Goal: Task Accomplishment & Management: Use online tool/utility

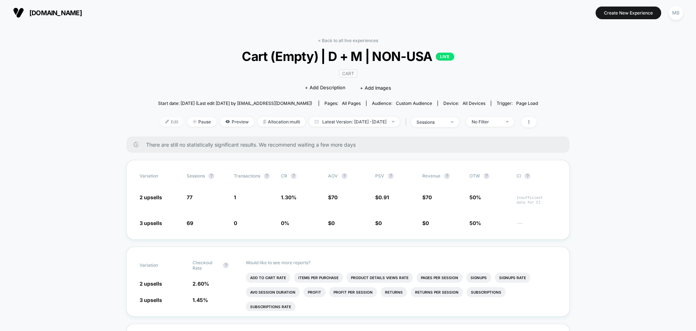
click at [160, 119] on span "Edit" at bounding box center [172, 122] width 24 height 10
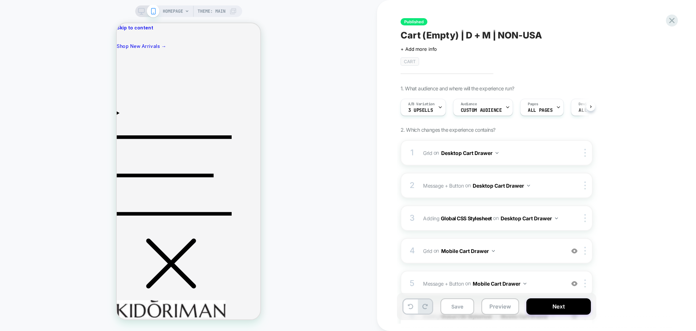
scroll to position [0, 0]
click at [494, 311] on button "Preview" at bounding box center [501, 306] width 38 height 16
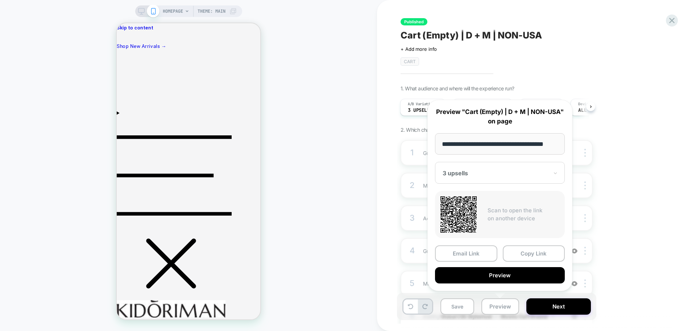
scroll to position [0, 0]
drag, startPoint x: 483, startPoint y: 177, endPoint x: 481, endPoint y: 181, distance: 4.2
click at [483, 177] on div "3 upsells" at bounding box center [500, 173] width 130 height 22
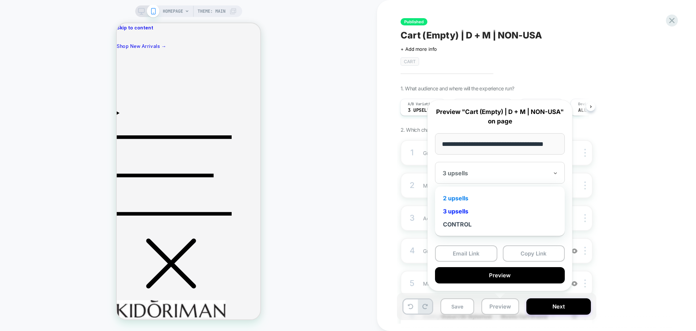
click at [453, 198] on div "2 upsells" at bounding box center [500, 197] width 123 height 13
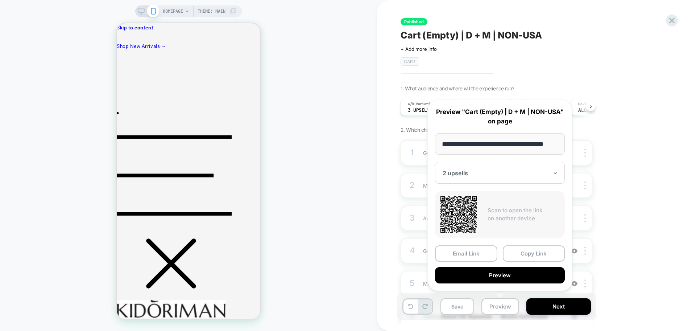
click at [588, 72] on div "Published Cart (Empty) | D + M | NON-USA Click to edit experience details + Add…" at bounding box center [533, 165] width 272 height 316
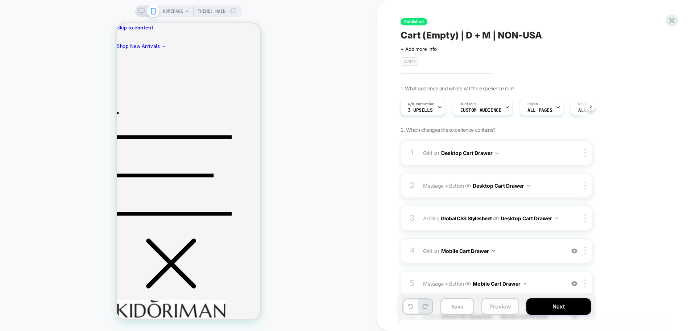
click at [495, 302] on button "Preview" at bounding box center [501, 306] width 38 height 16
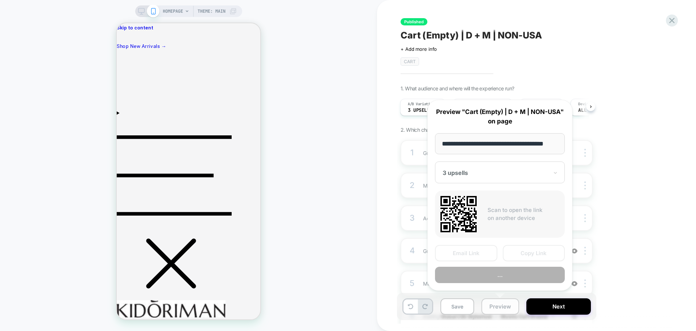
scroll to position [0, 8]
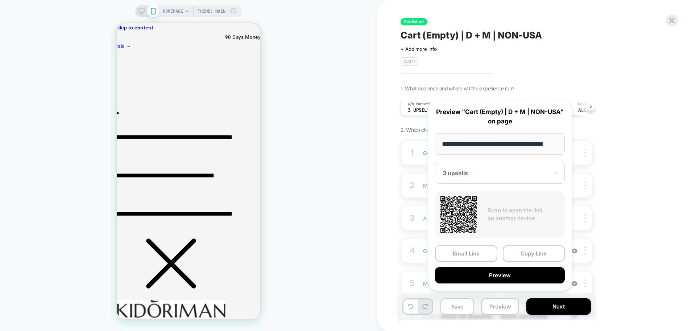
click at [639, 199] on div "1. What audience and where will the experience run? A/B Variation 3 upsells Aud…" at bounding box center [533, 232] width 265 height 294
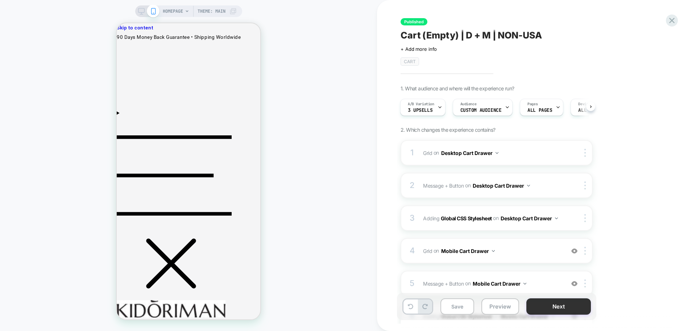
click at [557, 310] on button "Next" at bounding box center [559, 306] width 65 height 16
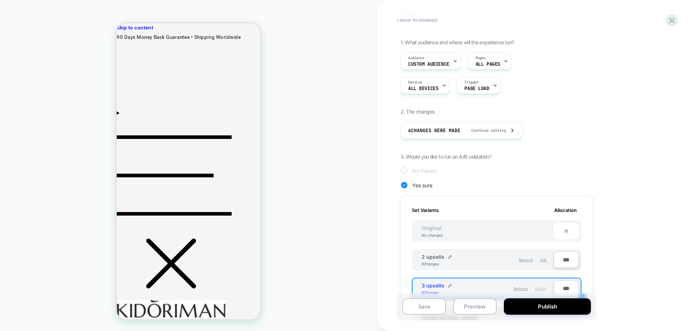
scroll to position [0, 0]
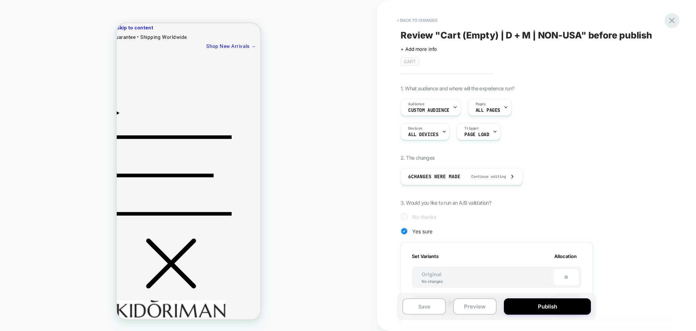
click at [670, 20] on icon at bounding box center [672, 21] width 10 height 10
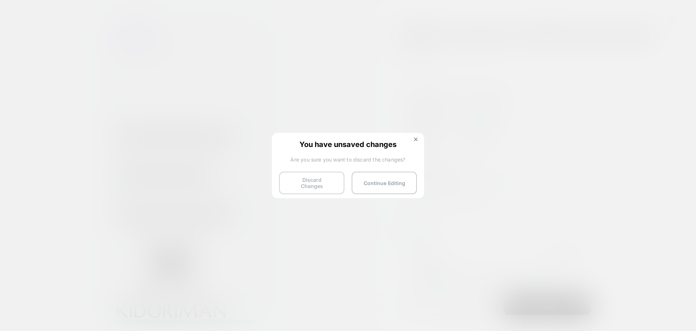
click at [310, 184] on button "Discard Changes" at bounding box center [311, 183] width 65 height 22
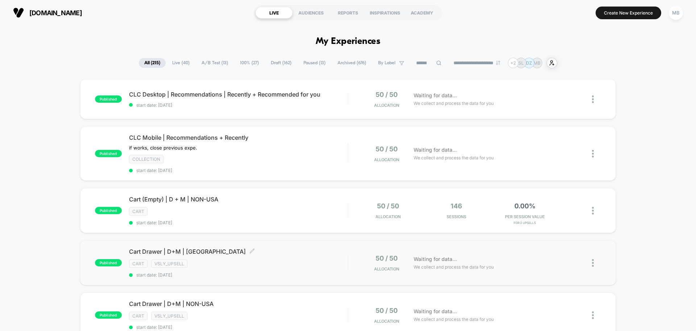
click at [219, 263] on div "cart vsly_upsell" at bounding box center [238, 263] width 219 height 8
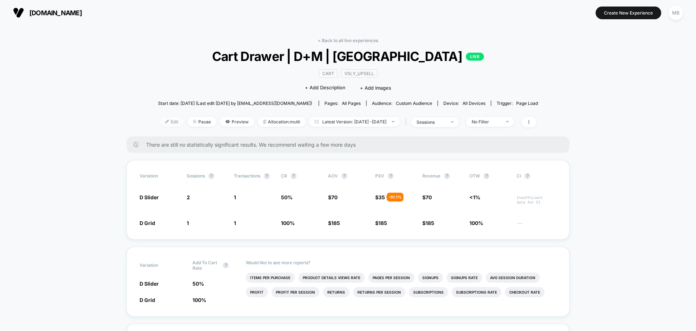
click at [165, 122] on img at bounding box center [167, 122] width 4 height 4
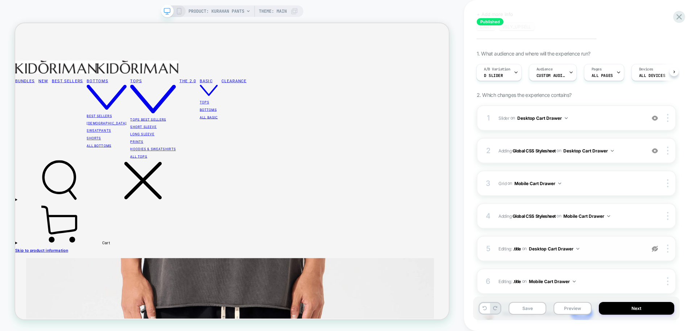
scroll to position [85, 0]
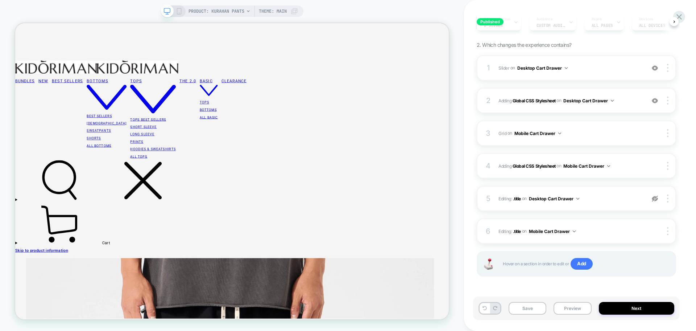
click at [657, 198] on img at bounding box center [655, 198] width 6 height 6
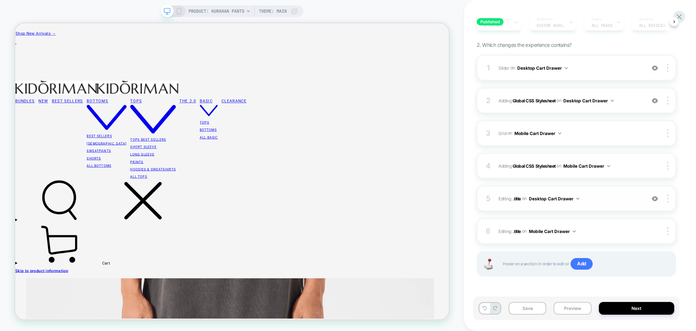
scroll to position [0, 0]
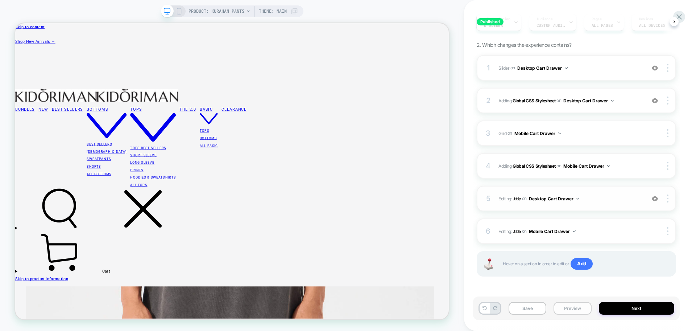
click at [569, 310] on button "Preview" at bounding box center [573, 308] width 38 height 13
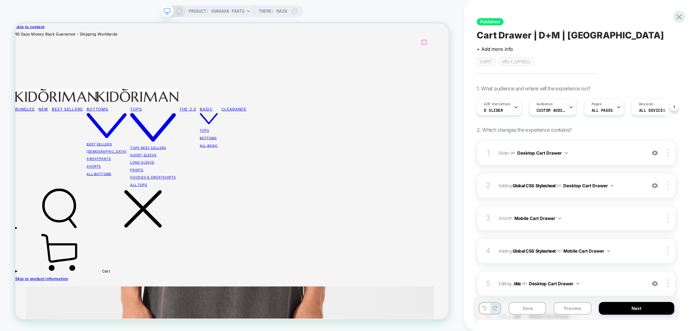
click at [129, 301] on icon at bounding box center [75, 328] width 109 height 54
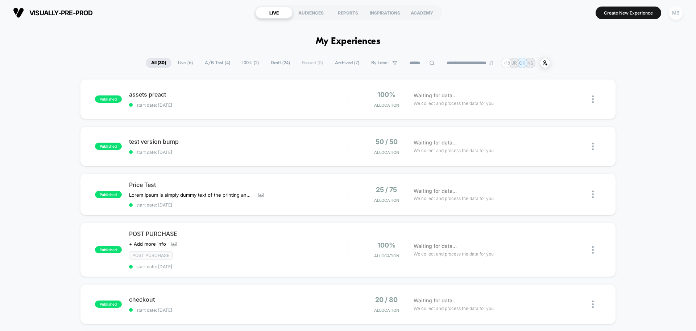
click at [670, 14] on div "MB" at bounding box center [676, 13] width 14 height 14
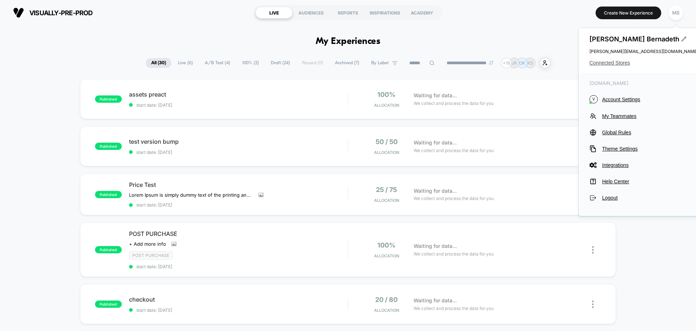
click at [612, 63] on span "Connected Stores" at bounding box center [644, 63] width 109 height 6
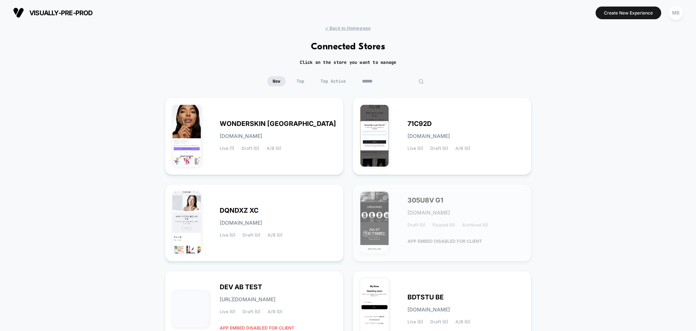
click at [379, 82] on input at bounding box center [393, 81] width 73 height 10
paste input "**********"
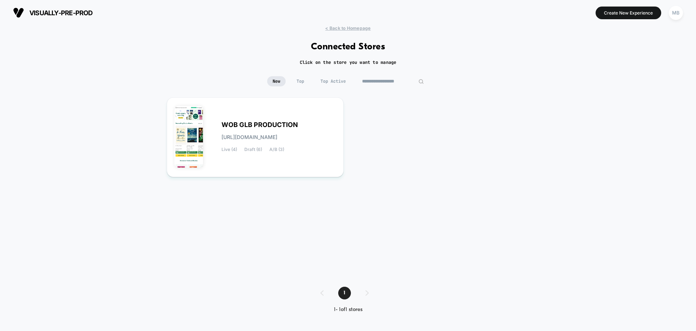
drag, startPoint x: 380, startPoint y: 81, endPoint x: 480, endPoint y: 85, distance: 100.9
click at [480, 85] on div "**********" at bounding box center [348, 86] width 696 height 21
type input "*******"
click at [318, 160] on div "WOB GLB PRODUCTION wob-glb_production.myshopify.com Live (4) Draft (6) A/B (3)" at bounding box center [255, 137] width 162 height 65
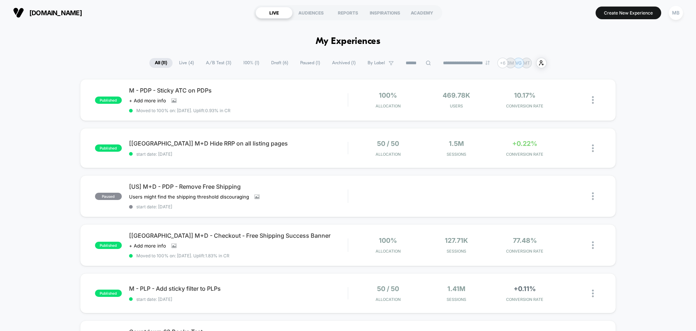
click at [278, 60] on span "Draft ( 6 )" at bounding box center [280, 63] width 28 height 10
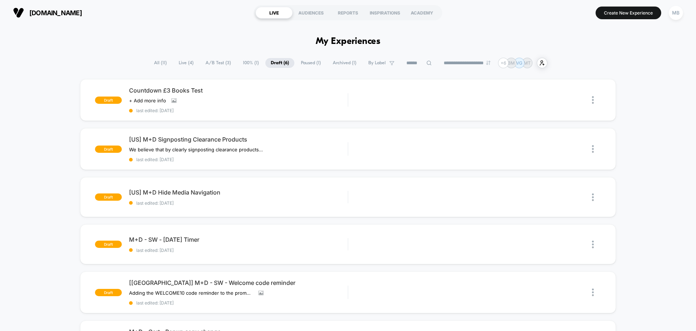
click at [305, 62] on span "Paused ( 1 )" at bounding box center [311, 63] width 31 height 10
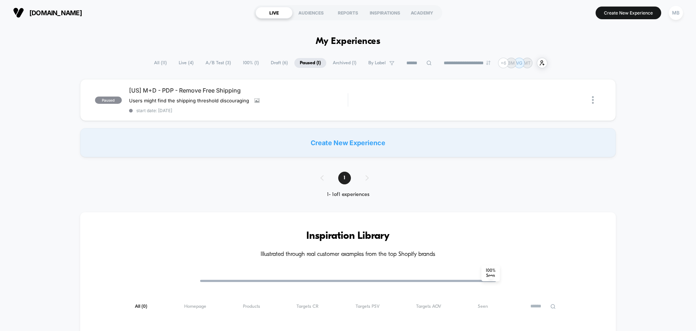
click at [343, 63] on span "Archived ( 1 )" at bounding box center [344, 63] width 34 height 10
click at [284, 62] on span "Draft ( 6 )" at bounding box center [280, 63] width 28 height 10
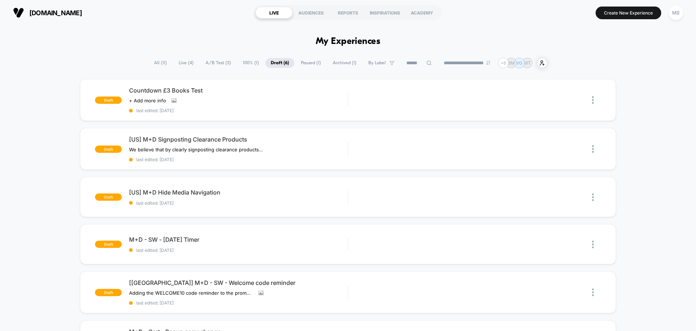
click at [301, 62] on span "Paused ( 1 )" at bounding box center [311, 63] width 31 height 10
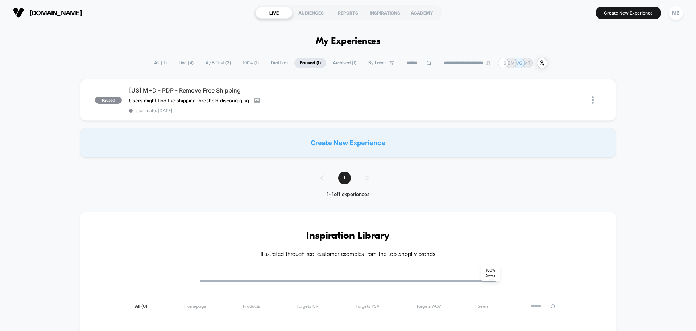
click at [265, 62] on span "Draft ( 6 )" at bounding box center [279, 63] width 28 height 10
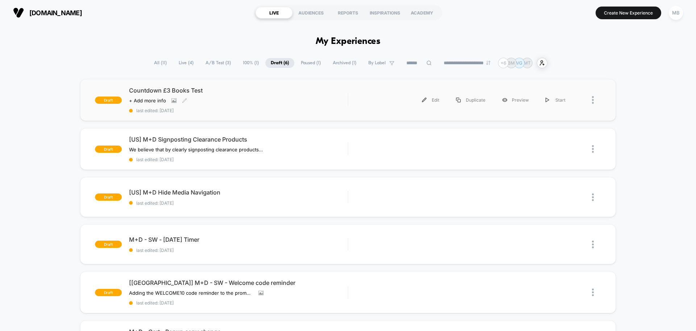
click at [266, 103] on div "Countdown £3 Books Test Click to view images Click to edit experience details +…" at bounding box center [238, 100] width 219 height 26
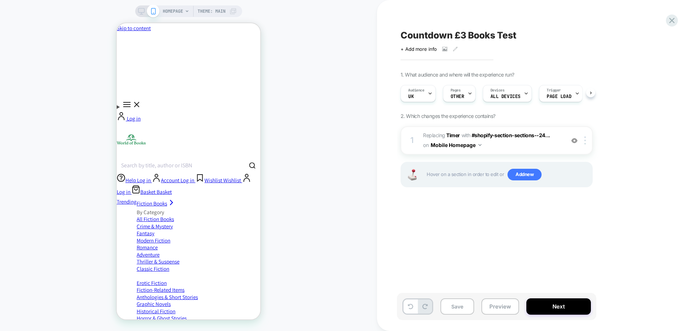
scroll to position [0, 0]
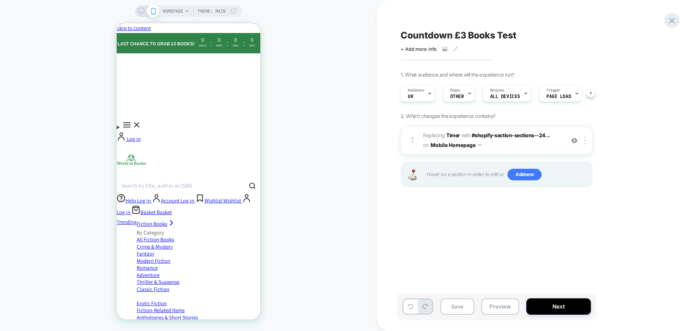
click at [672, 22] on icon at bounding box center [672, 21] width 10 height 10
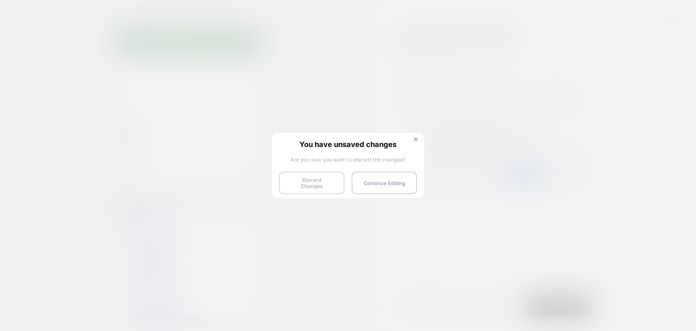
click at [289, 180] on button "Discard Changes" at bounding box center [311, 183] width 65 height 22
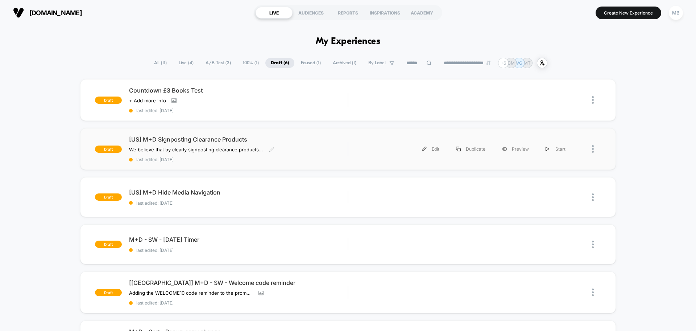
click at [303, 154] on div "[US] M+D Signposting Clearance Products We believe that by clearly signposting …" at bounding box center [238, 149] width 219 height 26
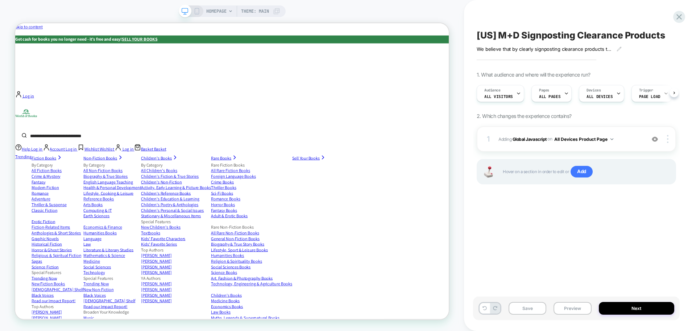
scroll to position [0, 0]
click at [529, 141] on span "Adding Global Javascript on All Devices Product Page" at bounding box center [570, 139] width 143 height 9
click at [532, 140] on b "Global Javascript" at bounding box center [530, 138] width 34 height 5
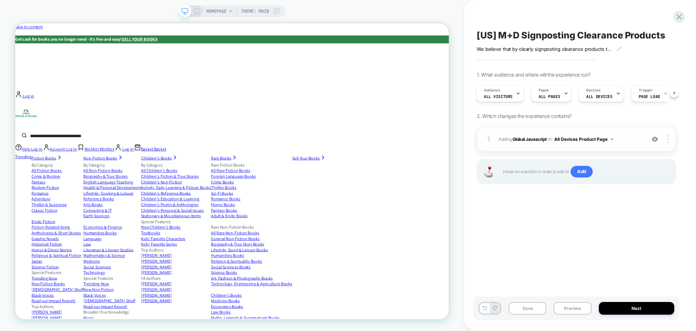
click at [512, 137] on span "Adding Global Javascript on All Devices Product Page" at bounding box center [570, 139] width 143 height 9
click at [509, 139] on span "Adding Global Javascript on All Devices Product Page" at bounding box center [570, 139] width 143 height 9
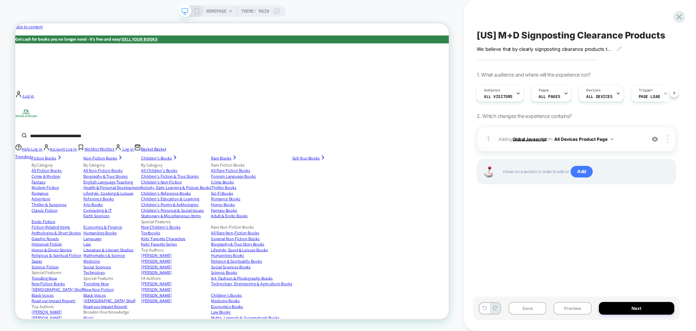
click at [528, 137] on b "Global Javascript" at bounding box center [530, 138] width 34 height 5
click at [633, 240] on div "[US] M+D Signposting Clearance Products We believe that by clearly signposting …" at bounding box center [576, 165] width 207 height 316
click at [678, 16] on icon at bounding box center [679, 16] width 5 height 5
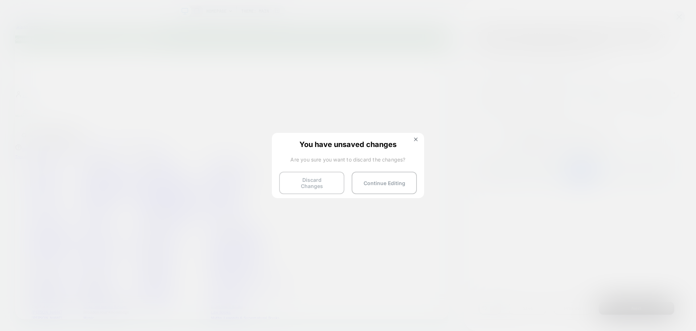
click at [314, 178] on button "Discard Changes" at bounding box center [311, 183] width 65 height 22
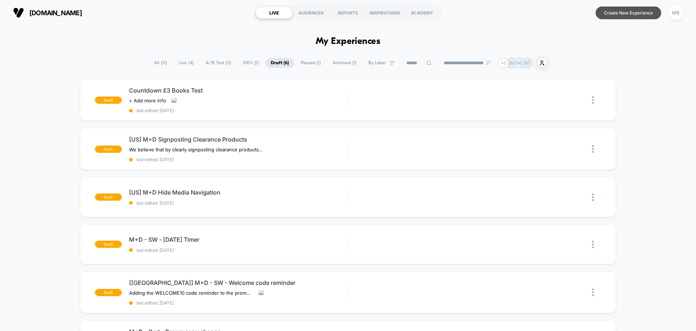
click at [623, 17] on button "Create New Experience" at bounding box center [629, 13] width 66 height 13
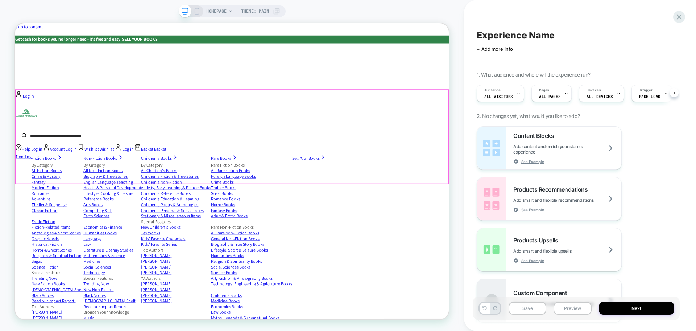
scroll to position [0, 0]
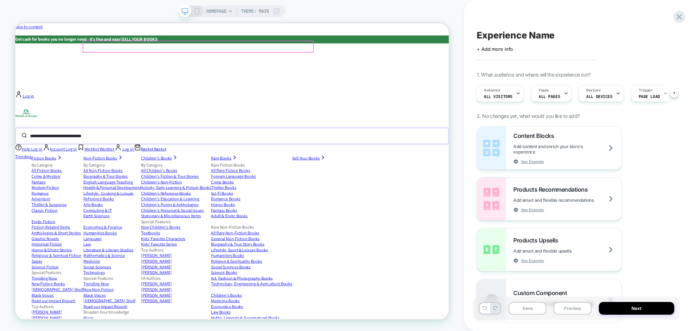
click at [241, 165] on input "search" at bounding box center [283, 173] width 496 height 16
click at [219, 165] on input "search" at bounding box center [283, 173] width 496 height 16
click at [568, 308] on button "Preview" at bounding box center [573, 308] width 38 height 13
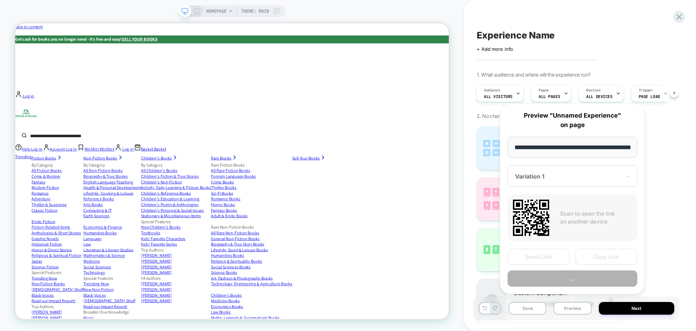
scroll to position [0, 34]
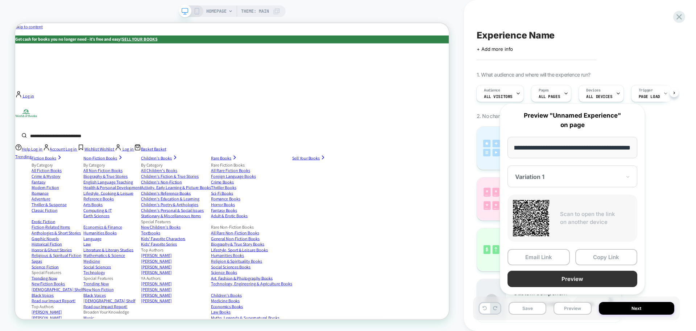
click at [570, 279] on button "Preview" at bounding box center [573, 279] width 130 height 16
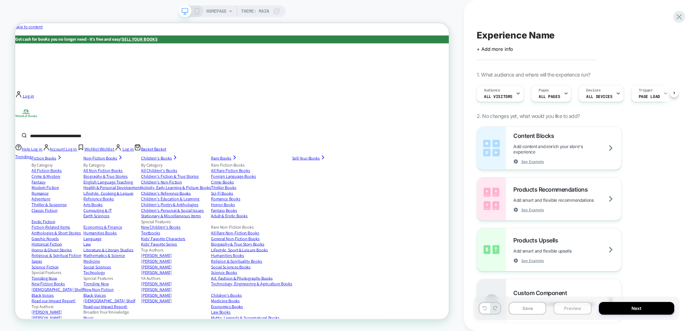
click at [577, 312] on button "Preview" at bounding box center [573, 308] width 38 height 13
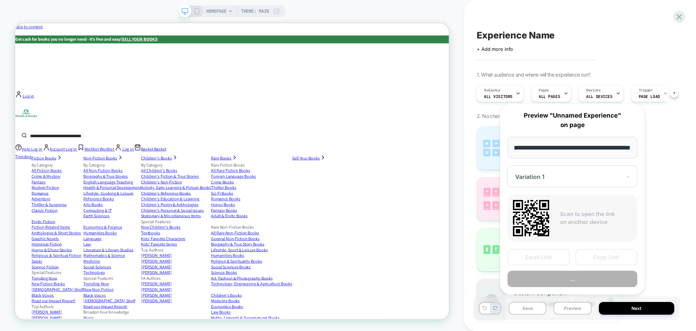
click at [605, 255] on button "Copy Link" at bounding box center [606, 257] width 62 height 16
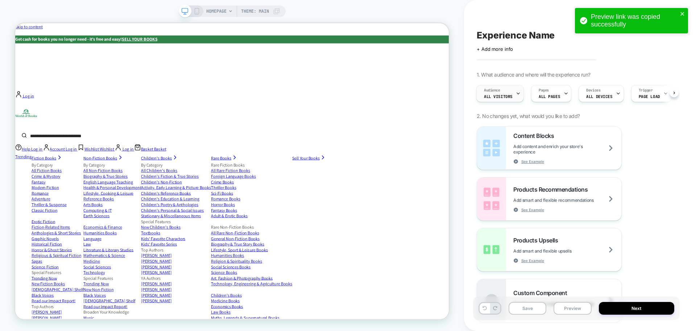
click at [510, 94] on span "All Visitors" at bounding box center [498, 96] width 29 height 5
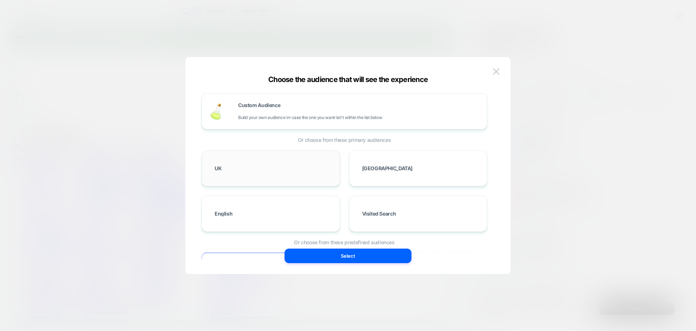
click at [277, 167] on div "UK" at bounding box center [270, 168] width 123 height 21
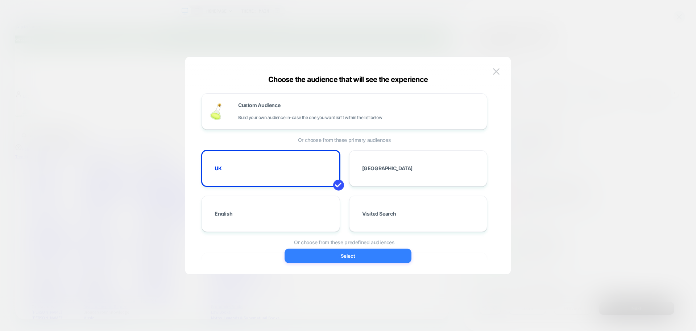
click at [358, 258] on button "Select" at bounding box center [348, 255] width 127 height 15
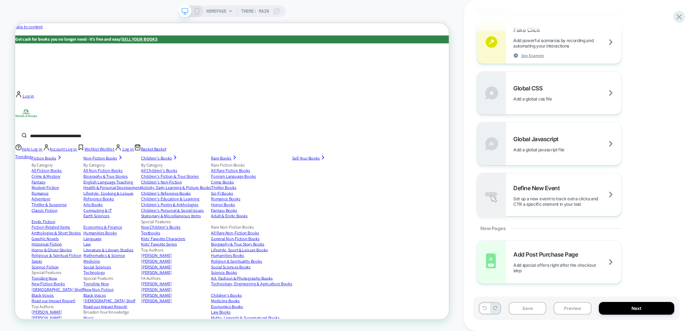
scroll to position [387, 0]
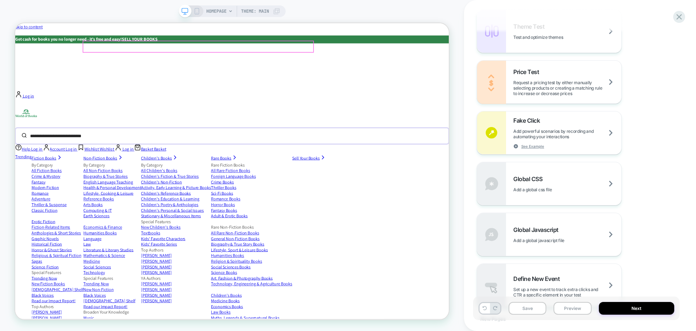
click at [308, 165] on input "search" at bounding box center [283, 173] width 496 height 16
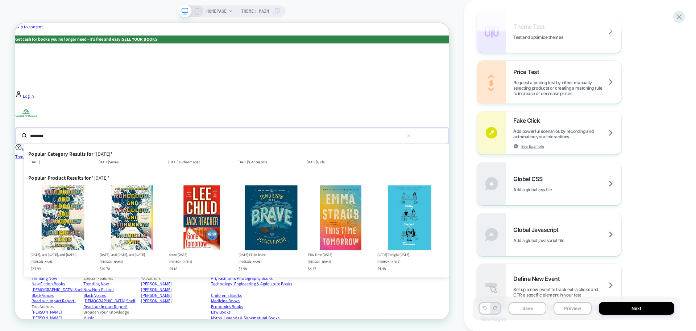
type input "********"
click at [661, 198] on div "Redirect Redirect users to different URLs, compare performance and optimize con…" at bounding box center [576, 133] width 199 height 348
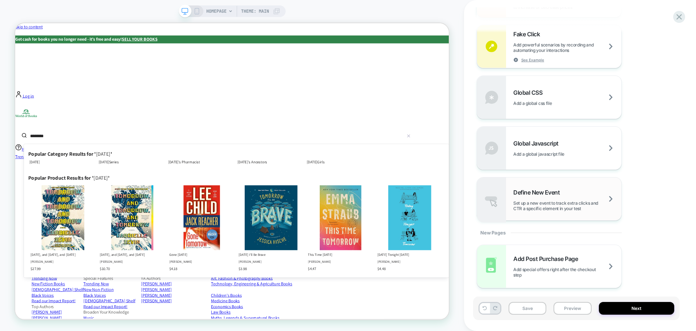
scroll to position [478, 0]
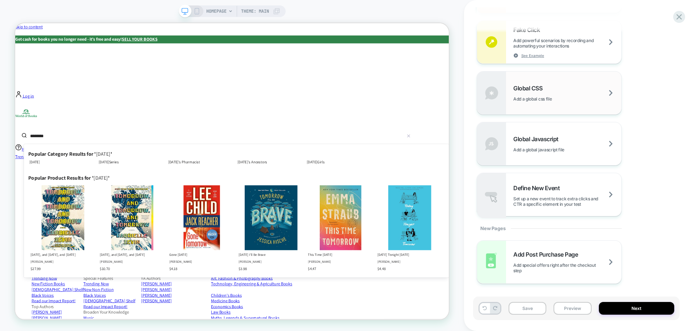
click at [527, 98] on span "Add a global css file" at bounding box center [541, 98] width 57 height 5
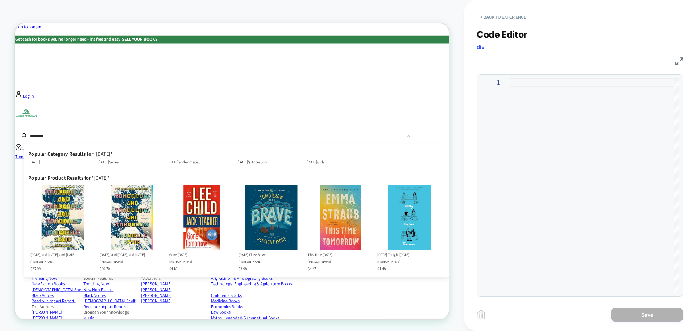
click at [520, 115] on div at bounding box center [595, 185] width 170 height 214
type textarea "**********"
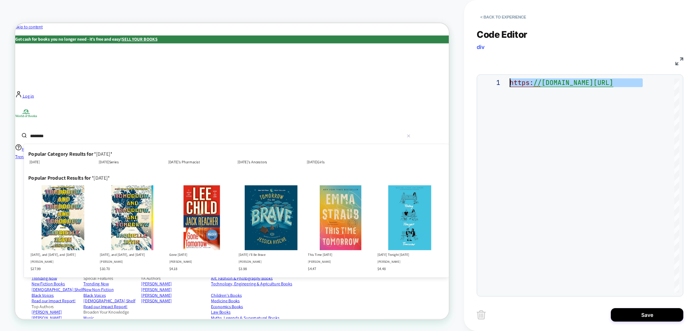
drag, startPoint x: 650, startPoint y: 82, endPoint x: 483, endPoint y: 80, distance: 166.8
click at [510, 80] on div "https: //www.worldofbooks.com/en-gb" at bounding box center [595, 185] width 170 height 214
click at [509, 87] on div "1" at bounding box center [495, 185] width 29 height 214
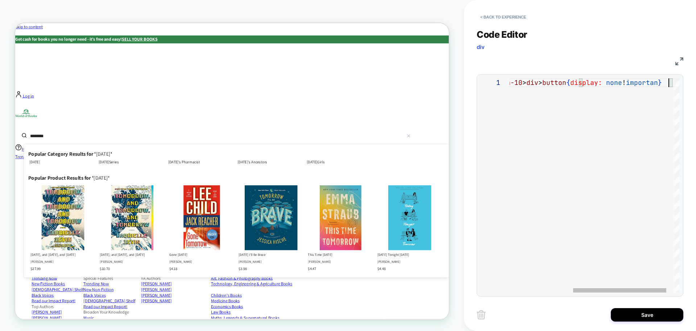
scroll to position [0, 278]
click at [580, 218] on div "#autocomplete-0-products-item-10 > div > button { display: none !important }" at bounding box center [542, 185] width 303 height 214
drag, startPoint x: 561, startPoint y: 119, endPoint x: 551, endPoint y: 98, distance: 23.0
click at [561, 119] on div "#autocomplete-0-products-item-10 > div > button { display: none !important }" at bounding box center [542, 185] width 303 height 214
click at [536, 87] on div "#autocomplete-0-products-item-10 > div > button { display: none !important }" at bounding box center [542, 185] width 303 height 214
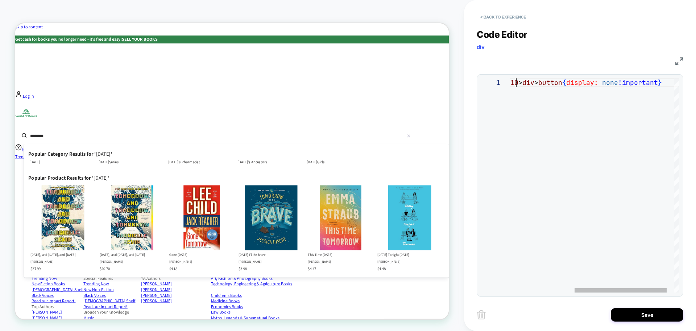
click at [516, 83] on div "#autocomplete-0-products-item-10 > div > button { display: none !important }" at bounding box center [542, 185] width 303 height 214
type textarea "**********"
click at [640, 316] on button "Save" at bounding box center [647, 314] width 73 height 13
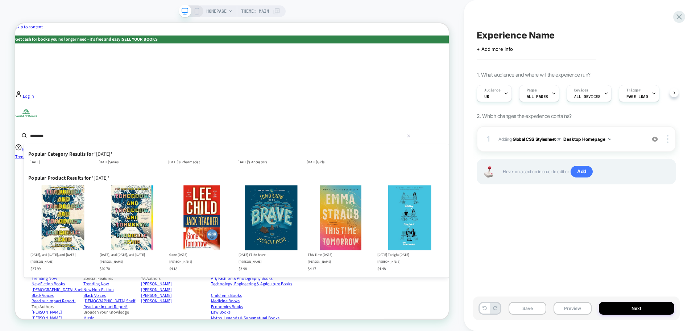
scroll to position [0, 0]
click at [578, 305] on button "Preview" at bounding box center [573, 308] width 38 height 13
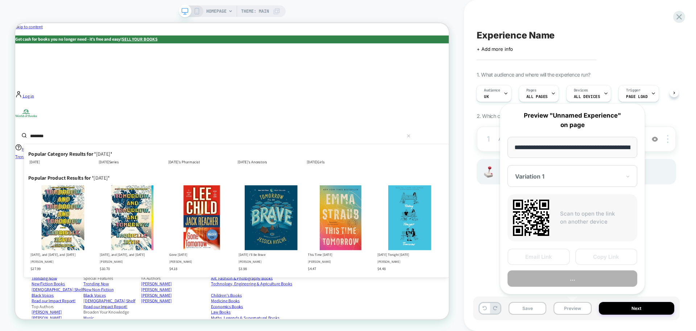
scroll to position [0, 34]
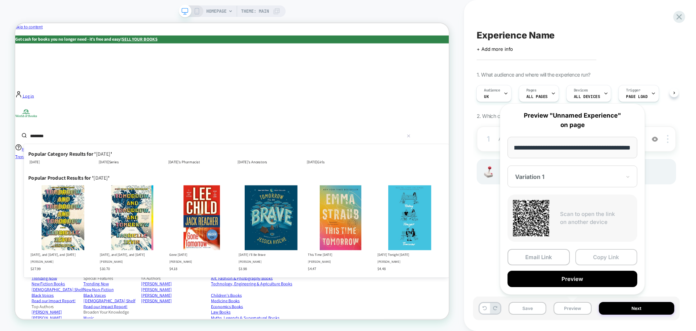
click at [609, 257] on button "Copy Link" at bounding box center [606, 257] width 62 height 16
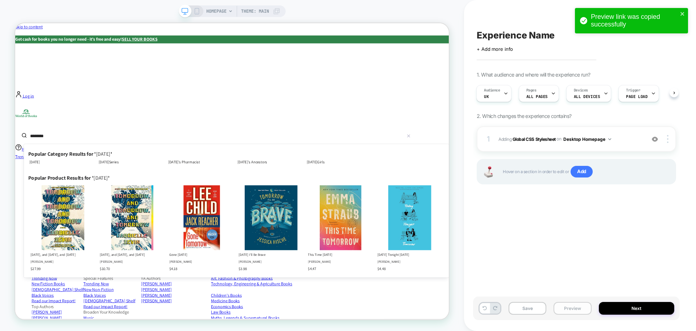
click at [570, 311] on button "Preview" at bounding box center [573, 308] width 38 height 13
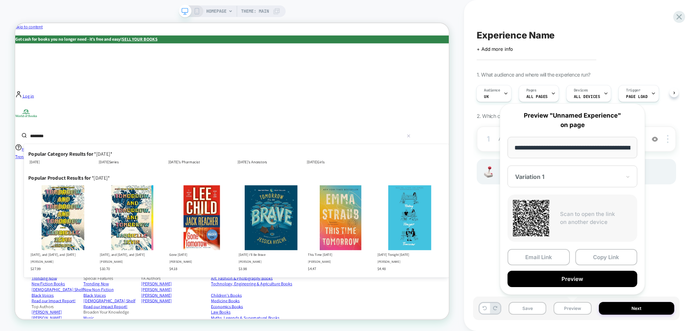
drag, startPoint x: 469, startPoint y: 150, endPoint x: 504, endPoint y: 149, distance: 35.2
click at [504, 149] on body "**********" at bounding box center [348, 165] width 696 height 331
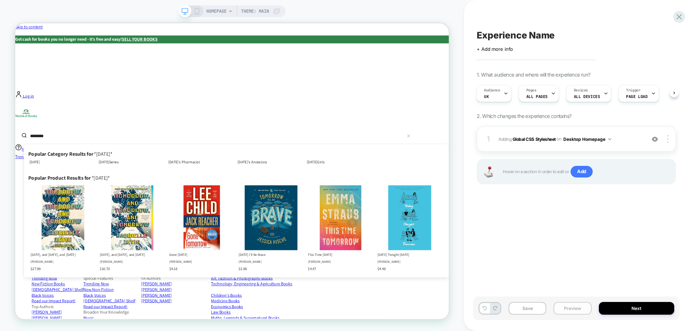
click at [575, 308] on button "Preview" at bounding box center [573, 308] width 38 height 13
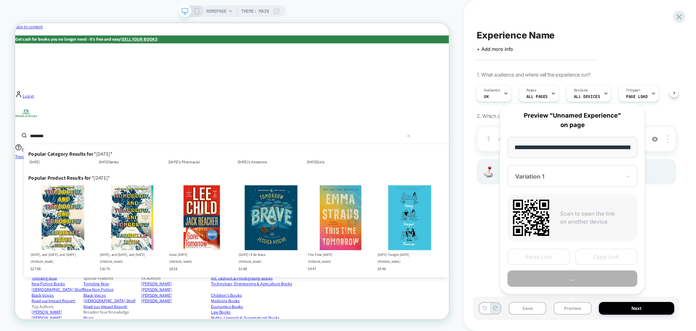
scroll to position [0, 34]
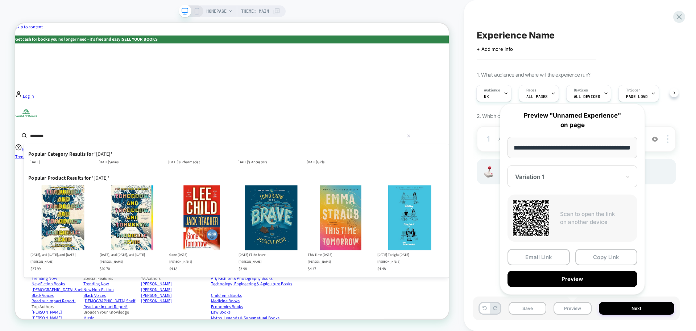
click at [555, 140] on input "**********" at bounding box center [573, 147] width 130 height 21
drag, startPoint x: 571, startPoint y: 148, endPoint x: 495, endPoint y: 151, distance: 76.6
click at [495, 151] on div "**********" at bounding box center [573, 199] width 160 height 206
click at [491, 94] on div "Audience UK" at bounding box center [492, 93] width 31 height 16
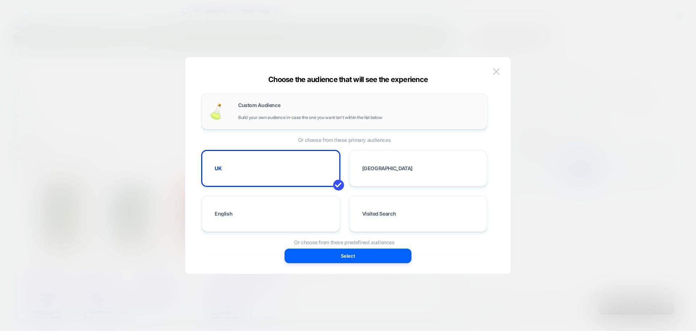
click at [260, 120] on div "Custom Audience Build your own audience in-case the one you want isn't within t…" at bounding box center [344, 111] width 271 height 21
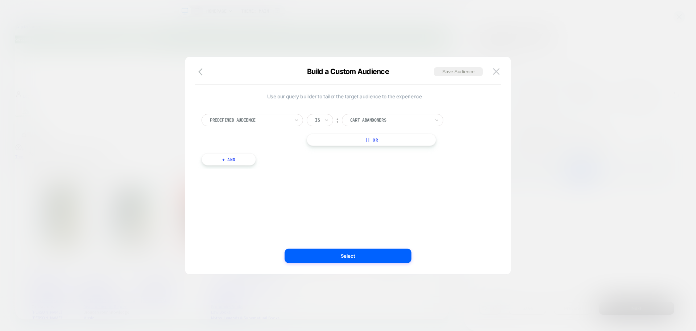
click at [260, 120] on div at bounding box center [250, 120] width 80 height 7
type input "***"
click at [197, 73] on button "button" at bounding box center [202, 72] width 13 height 11
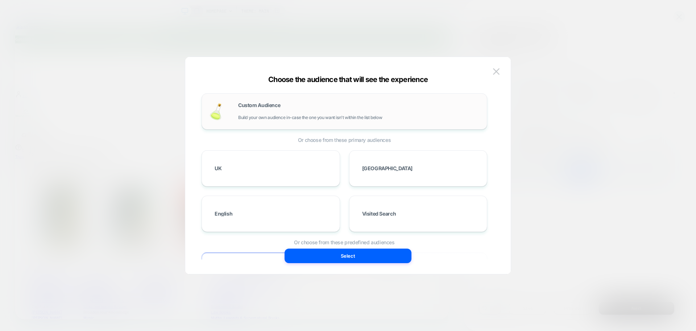
click at [274, 117] on span "Build your own audience in-case the one you want isn't within the list below" at bounding box center [310, 117] width 144 height 5
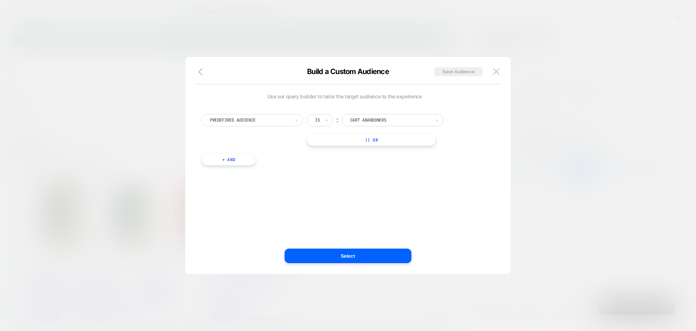
click at [286, 121] on div at bounding box center [250, 120] width 80 height 7
click at [202, 69] on icon "button" at bounding box center [202, 71] width 9 height 9
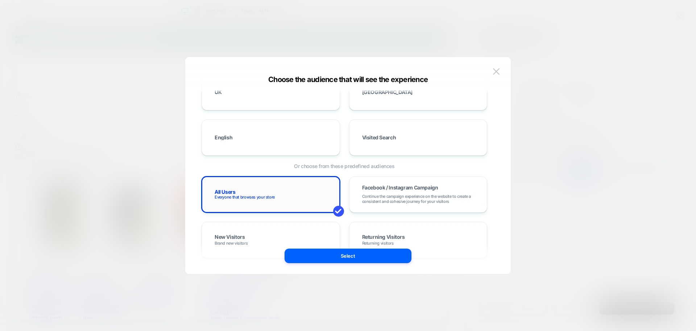
scroll to position [91, 0]
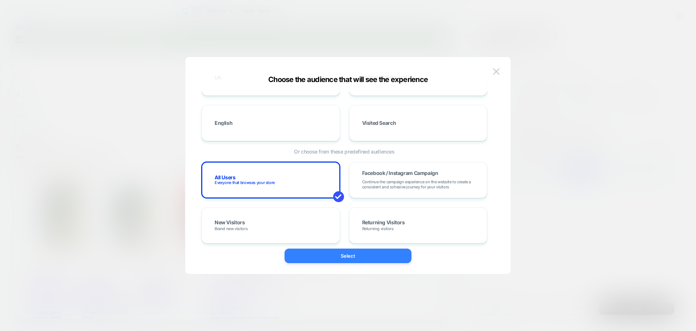
click at [349, 255] on button "Select" at bounding box center [348, 255] width 127 height 15
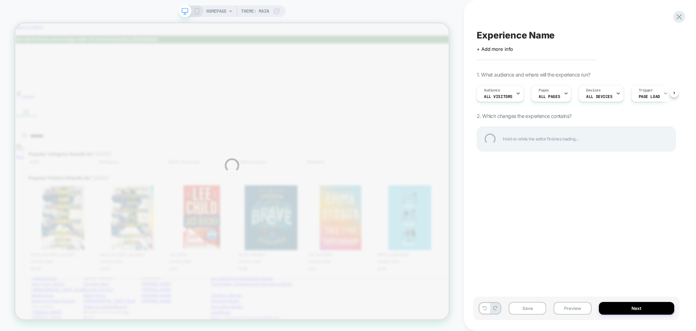
click at [557, 98] on div "HOMEPAGE Theme: MAIN Experience Name Click to edit experience details + Add mor…" at bounding box center [348, 165] width 696 height 331
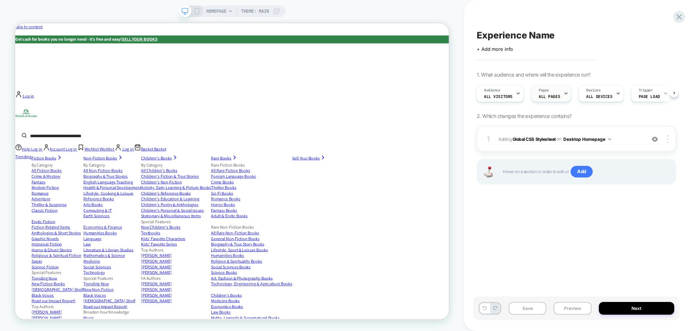
scroll to position [0, 1]
click at [553, 96] on span "ALL PAGES" at bounding box center [548, 96] width 21 height 5
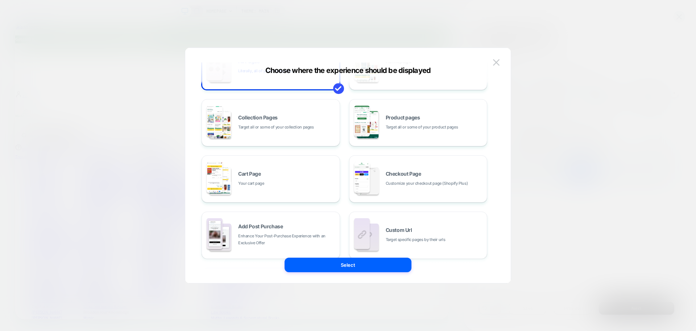
scroll to position [110, 0]
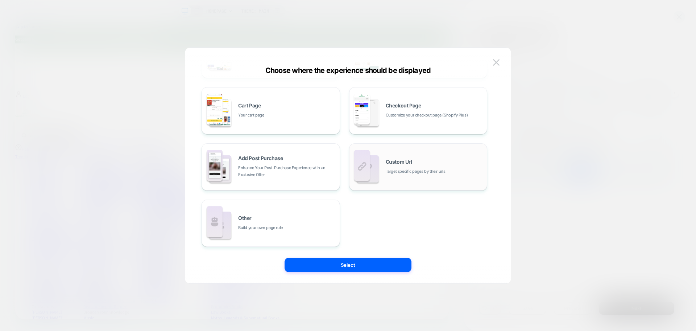
click at [392, 179] on div "Custom Url Target specific pages by their urls" at bounding box center [418, 167] width 131 height 40
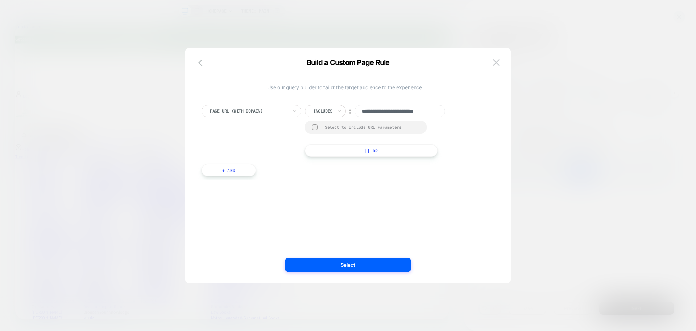
scroll to position [0, 10]
drag, startPoint x: 410, startPoint y: 115, endPoint x: 437, endPoint y: 112, distance: 26.2
click at [437, 112] on input "**********" at bounding box center [400, 111] width 91 height 12
paste input "**********"
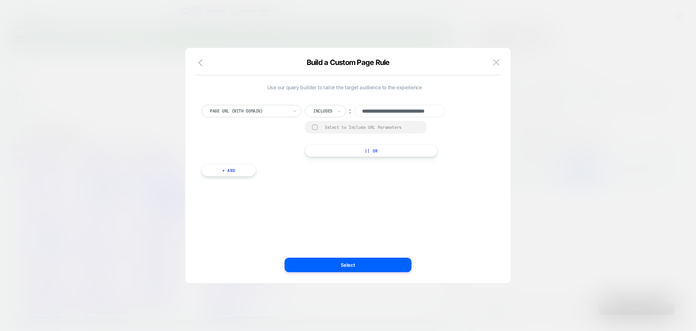
scroll to position [0, 28]
type input "**********"
click at [313, 128] on div at bounding box center [314, 126] width 5 height 5
click at [367, 268] on button "Select" at bounding box center [348, 264] width 127 height 15
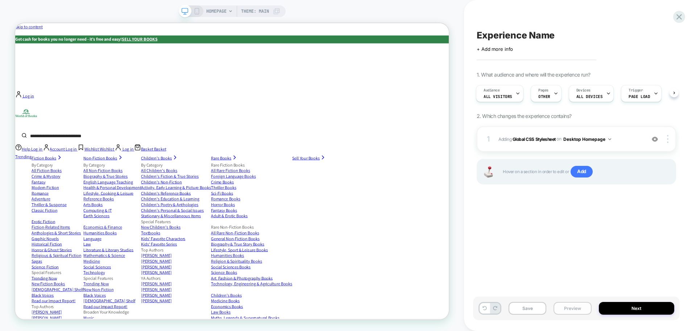
click at [571, 310] on button "Preview" at bounding box center [573, 308] width 38 height 13
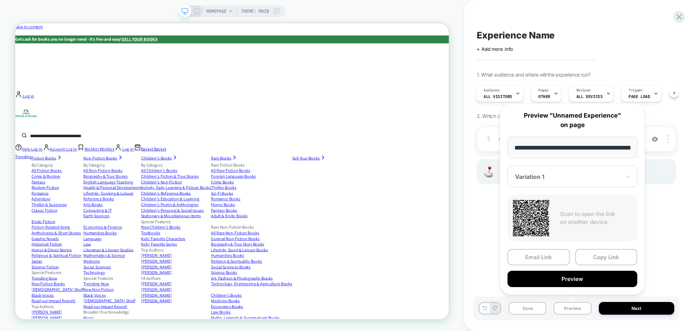
drag, startPoint x: 572, startPoint y: 149, endPoint x: 478, endPoint y: 153, distance: 94.7
click at [471, 152] on body "**********" at bounding box center [348, 165] width 696 height 331
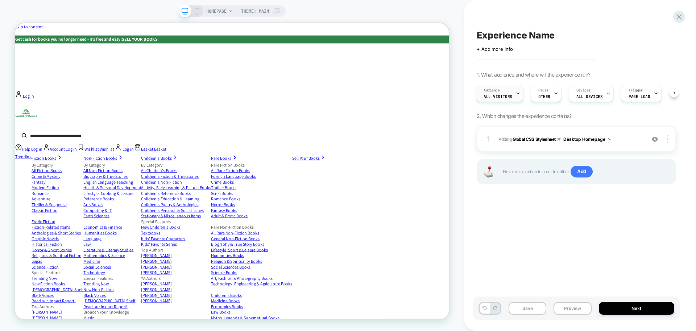
click at [505, 99] on div "Audience All Visitors" at bounding box center [497, 93] width 43 height 16
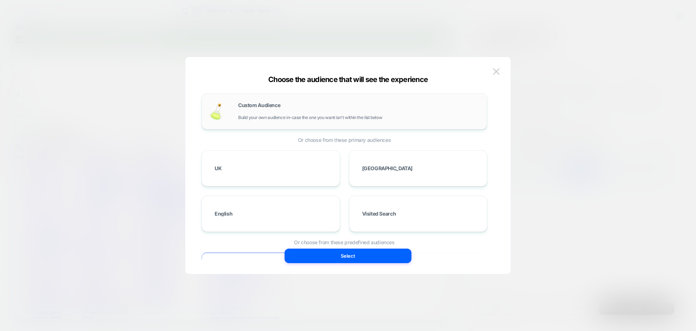
click at [281, 113] on div "Custom Audience Build your own audience in-case the one you want isn't within t…" at bounding box center [359, 111] width 242 height 17
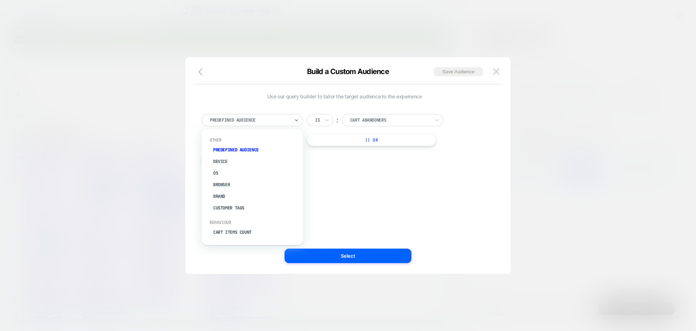
click at [280, 119] on div at bounding box center [250, 120] width 80 height 7
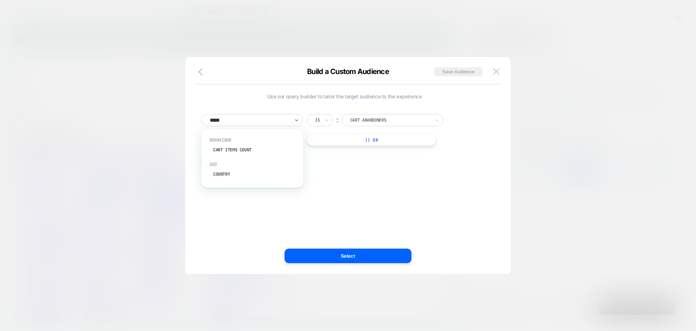
type input "******"
click at [228, 149] on div "Country" at bounding box center [256, 150] width 94 height 12
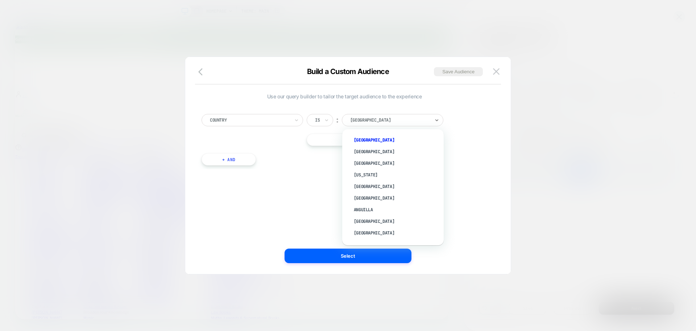
click at [379, 121] on div at bounding box center [390, 120] width 80 height 7
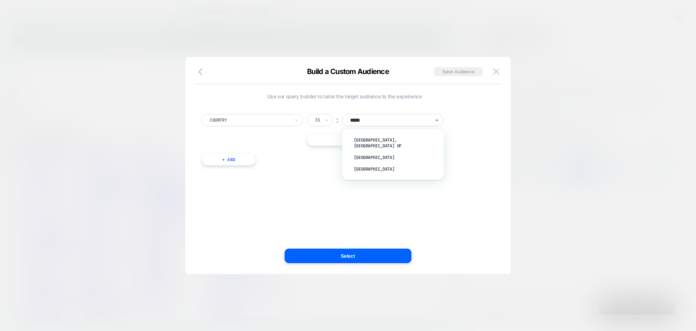
type input "******"
click at [367, 163] on div "[GEOGRAPHIC_DATA]" at bounding box center [397, 169] width 94 height 12
click at [384, 185] on div "Use our query builder to tailor the target audience to the experience Country I…" at bounding box center [345, 165] width 304 height 188
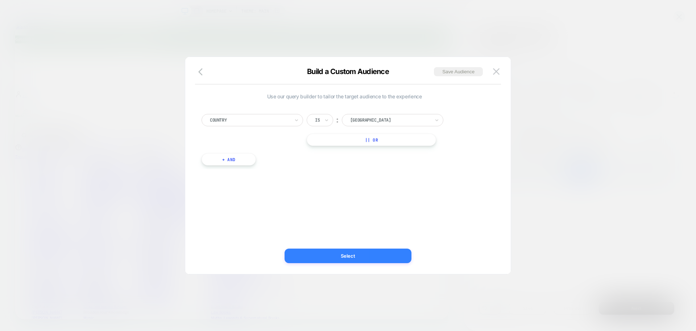
click at [373, 253] on button "Select" at bounding box center [348, 255] width 127 height 15
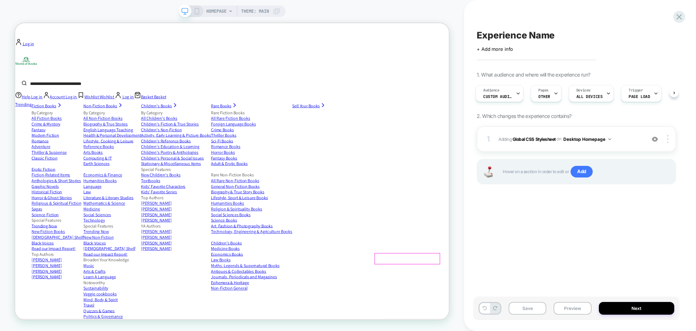
scroll to position [136, 0]
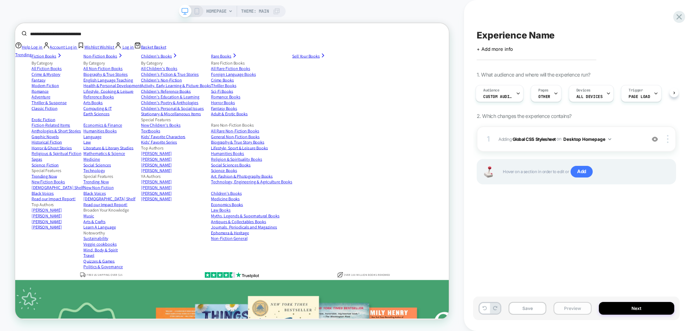
click at [581, 312] on button "Preview" at bounding box center [573, 308] width 38 height 13
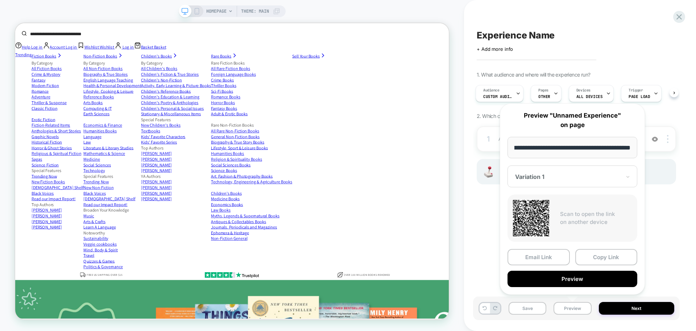
scroll to position [0, 0]
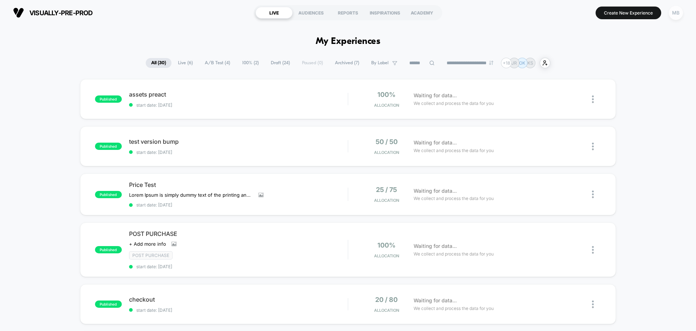
click at [677, 14] on div "MB" at bounding box center [676, 13] width 14 height 14
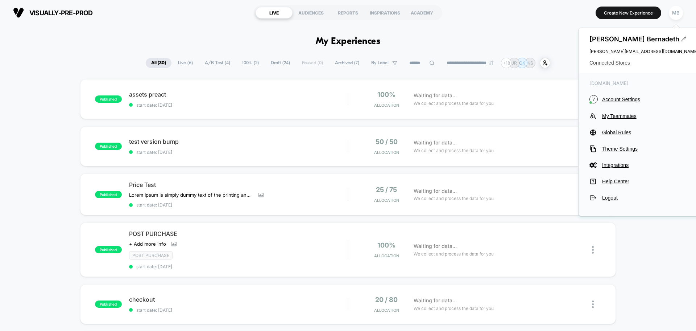
click at [615, 62] on span "Connected Stores" at bounding box center [644, 63] width 109 height 6
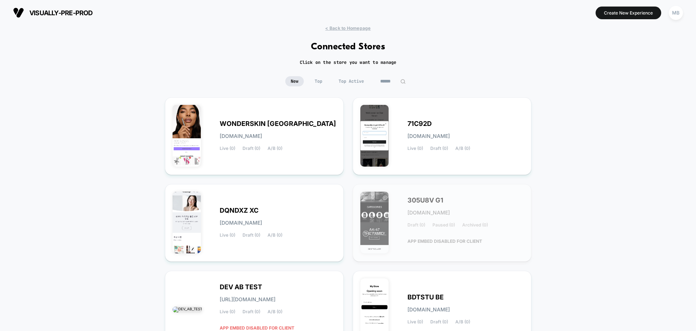
click at [387, 83] on input at bounding box center [393, 81] width 36 height 10
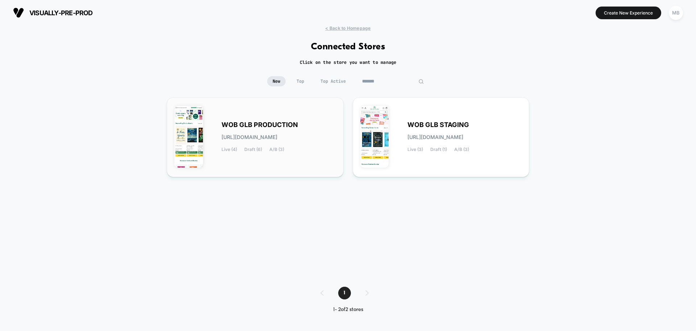
type input "*******"
click at [305, 165] on div "WOB GLB PRODUCTION wob-glb_production.myshopify.com Live (4) Draft (6) A/B (3)" at bounding box center [255, 137] width 162 height 65
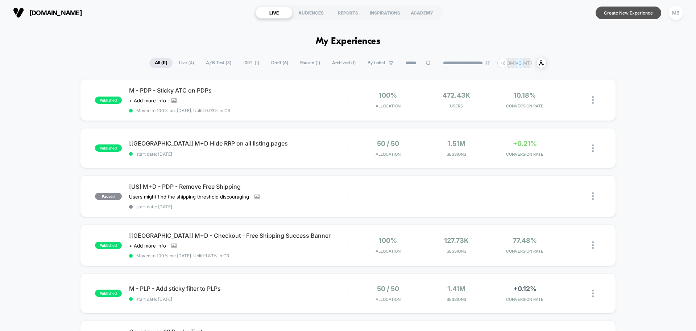
click at [623, 12] on button "Create New Experience" at bounding box center [629, 13] width 66 height 13
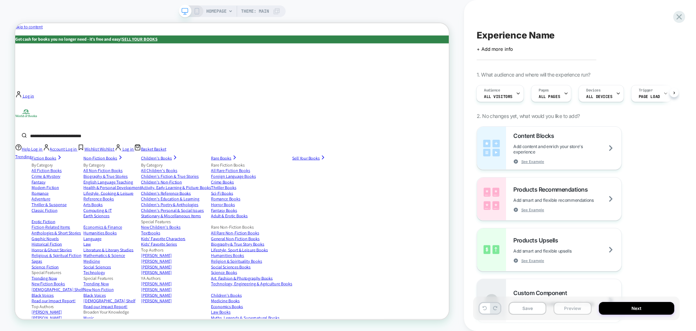
click at [570, 309] on button "Preview" at bounding box center [573, 308] width 38 height 13
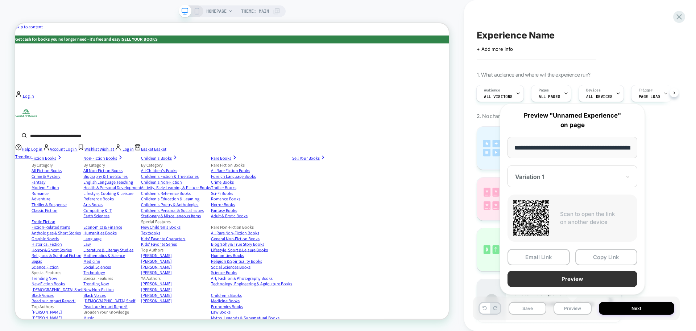
click at [577, 275] on button "Preview" at bounding box center [573, 279] width 130 height 16
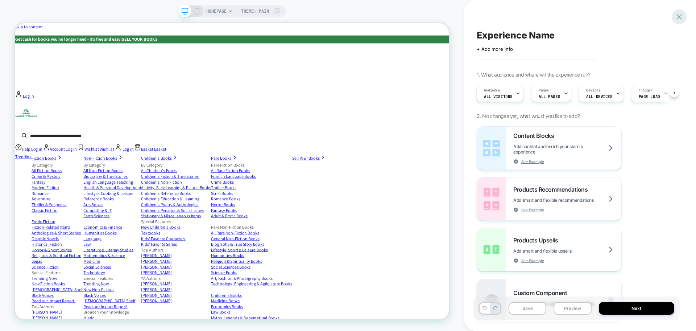
click at [678, 17] on icon at bounding box center [679, 17] width 10 height 10
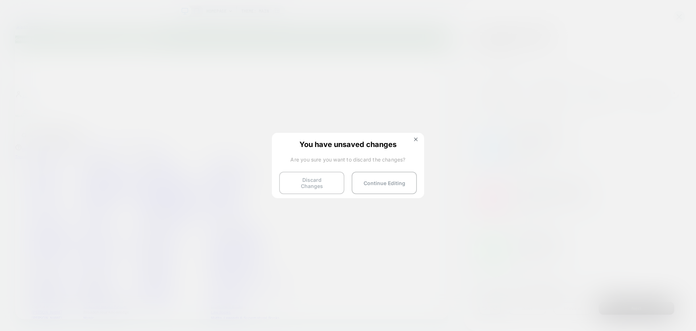
click at [311, 181] on button "Discard Changes" at bounding box center [311, 183] width 65 height 22
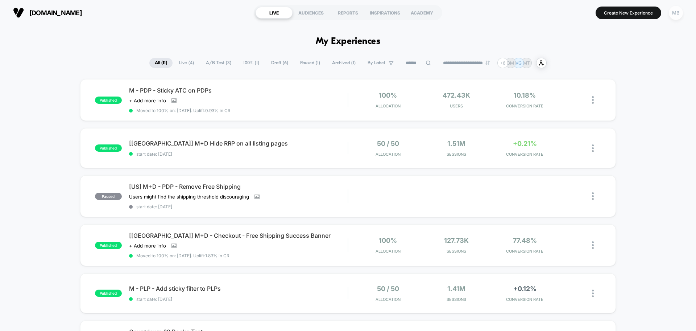
click at [675, 13] on div "MB" at bounding box center [676, 13] width 14 height 14
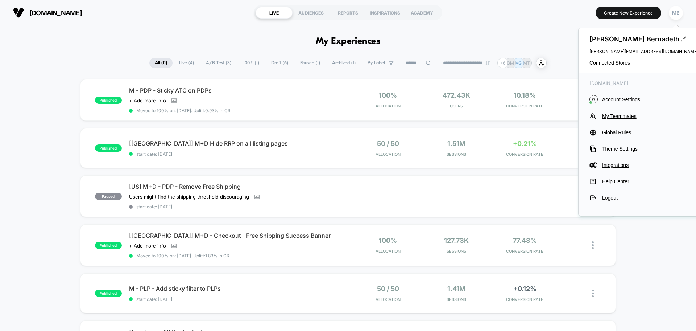
click at [617, 105] on div "worldofbooks.com W Account Settings My Teammates Global Rules Theme Settings In…" at bounding box center [644, 141] width 131 height 136
click at [625, 97] on span "Account Settings" at bounding box center [650, 99] width 96 height 6
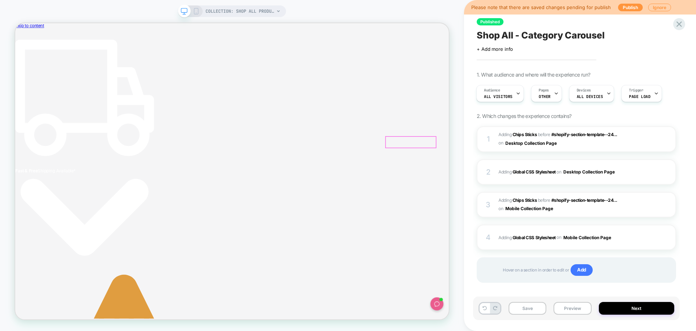
scroll to position [0, 4]
click at [566, 310] on button "Preview" at bounding box center [573, 308] width 38 height 13
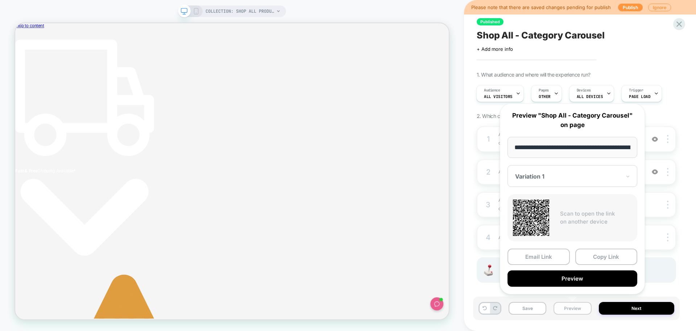
scroll to position [0, 55]
click at [581, 279] on button "Preview" at bounding box center [573, 279] width 130 height 16
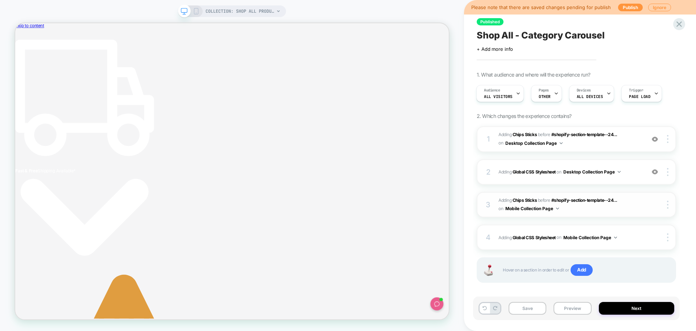
scroll to position [6, 0]
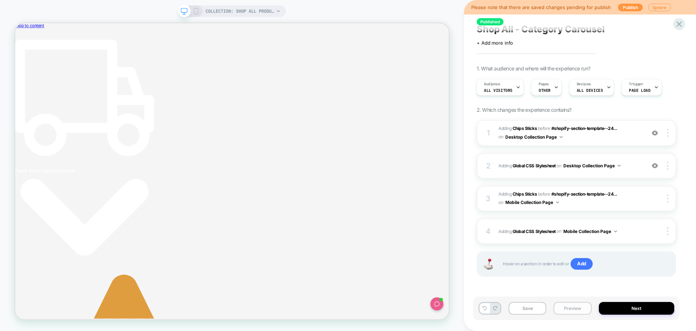
click at [571, 304] on button "Preview" at bounding box center [573, 308] width 38 height 13
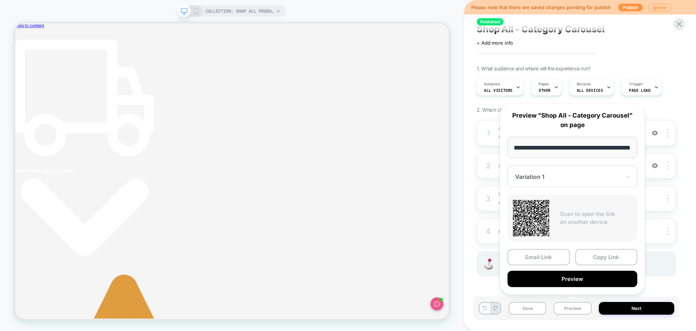
scroll to position [0, 0]
click at [634, 59] on div "Published Shop All - Category Carousel Click to edit experience details + Add m…" at bounding box center [576, 165] width 207 height 316
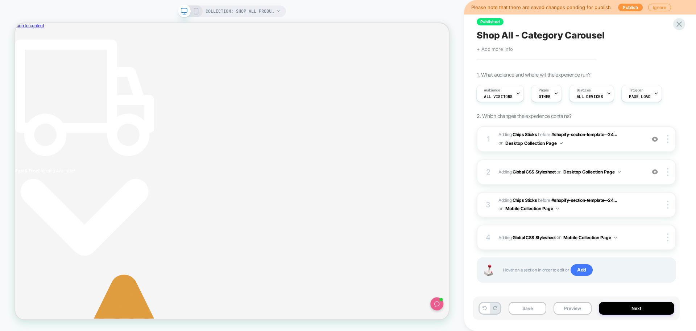
click at [492, 47] on span "+ Add more info" at bounding box center [495, 49] width 36 height 6
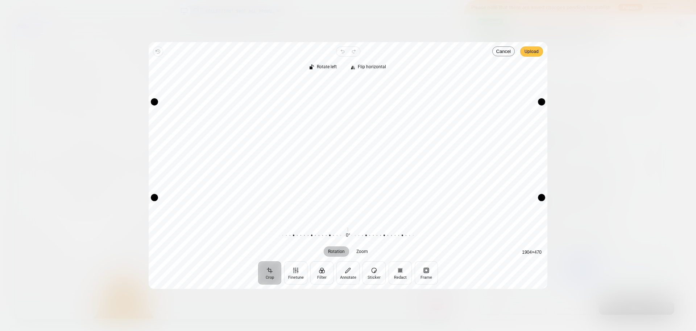
click at [535, 55] on span "Upload" at bounding box center [532, 51] width 14 height 9
click at [536, 49] on span "Upload" at bounding box center [532, 51] width 14 height 9
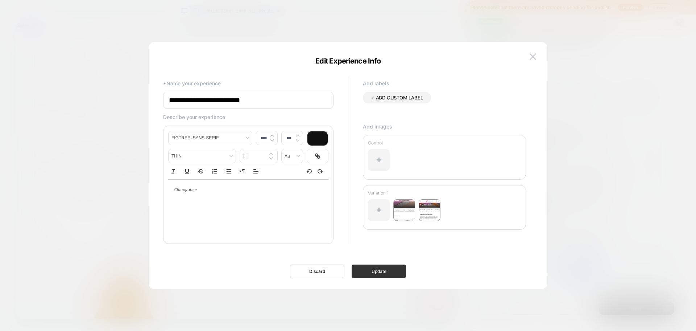
click at [383, 267] on button "Update" at bounding box center [379, 270] width 54 height 13
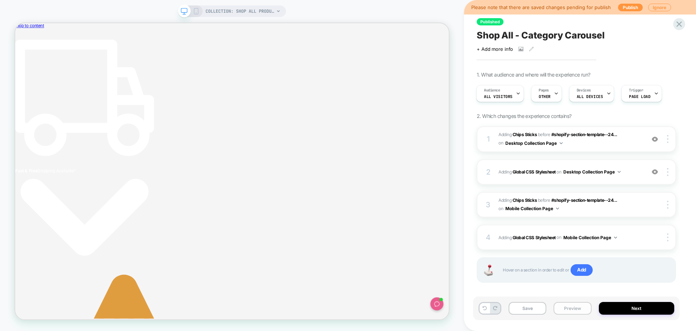
click at [571, 306] on button "Preview" at bounding box center [573, 308] width 38 height 13
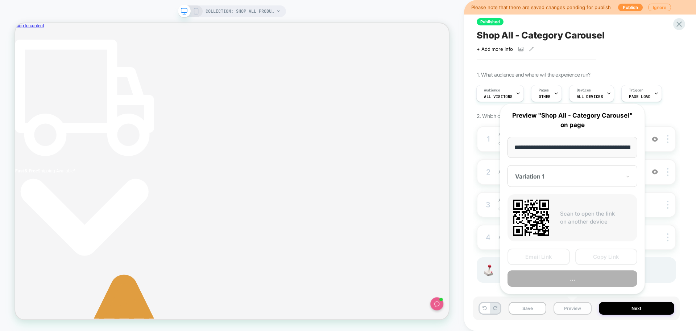
scroll to position [0, 55]
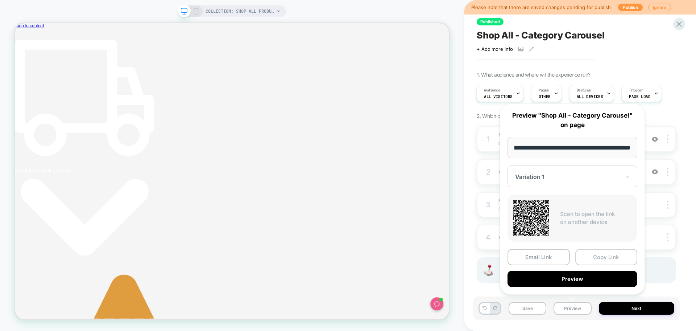
click at [605, 259] on button "Copy Link" at bounding box center [606, 257] width 62 height 16
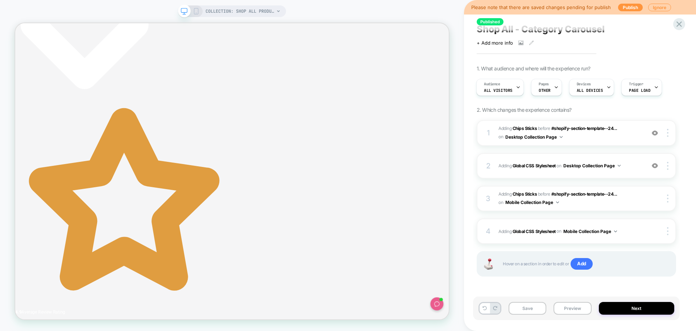
scroll to position [0, 0]
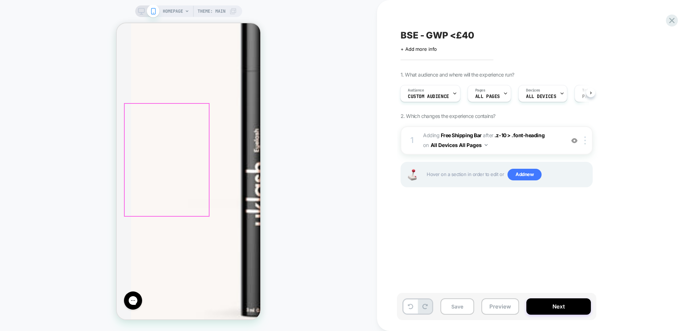
scroll to position [181, 0]
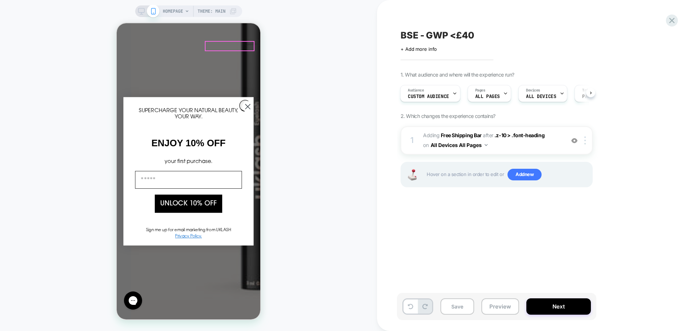
click at [575, 142] on img at bounding box center [574, 140] width 6 height 6
click at [540, 305] on button "Next" at bounding box center [559, 306] width 65 height 16
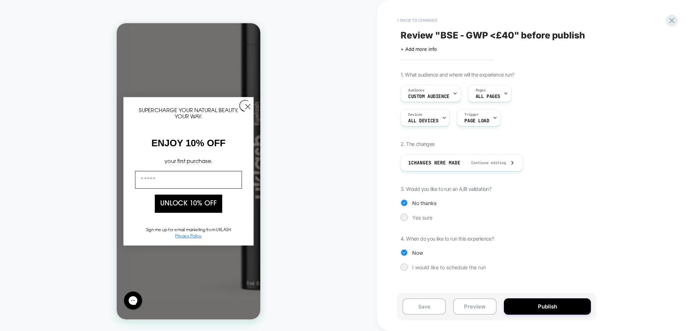
click at [409, 20] on button "< Back to changes" at bounding box center [417, 21] width 48 height 12
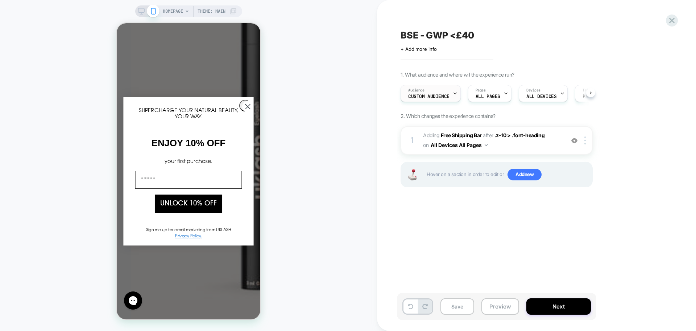
click at [432, 91] on div "Audience Custom Audience" at bounding box center [429, 93] width 56 height 16
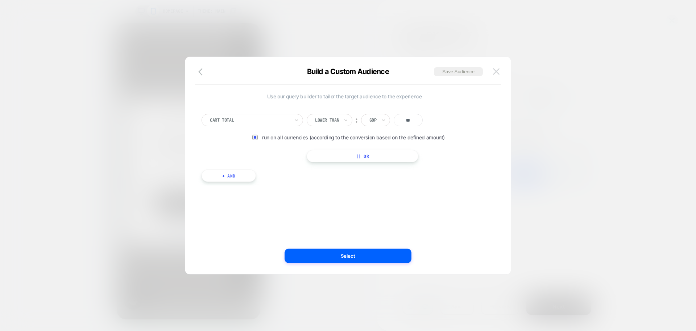
click at [500, 73] on button at bounding box center [496, 71] width 11 height 11
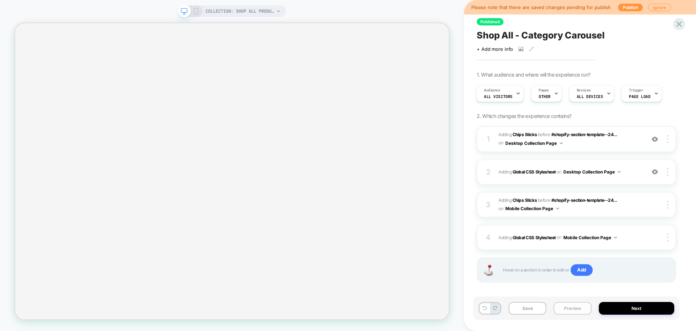
click at [568, 309] on button "Preview" at bounding box center [573, 308] width 38 height 13
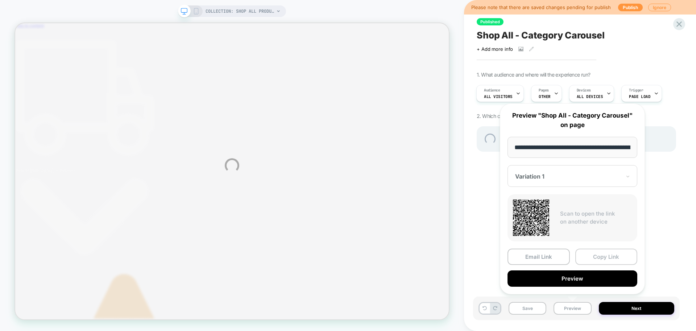
click at [600, 256] on button "Copy Link" at bounding box center [606, 256] width 62 height 16
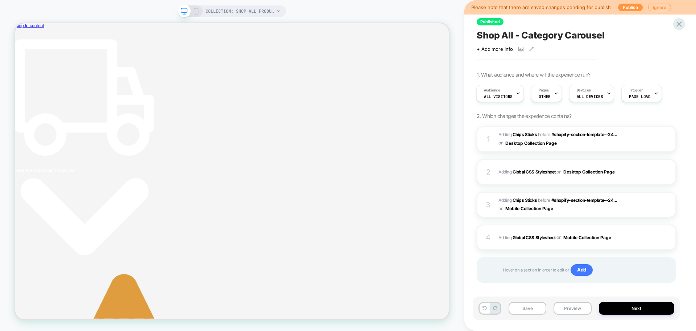
click at [593, 260] on div "Hover on a section in order to edit or Add" at bounding box center [576, 269] width 199 height 25
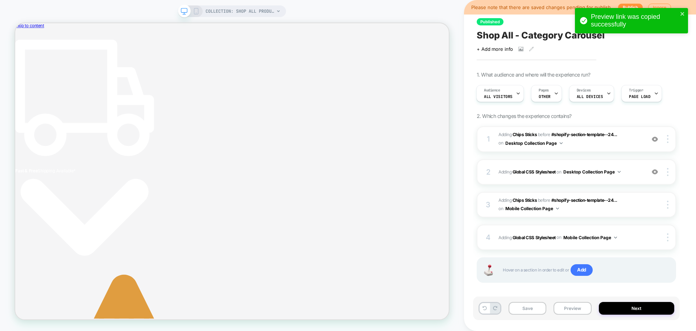
scroll to position [0, 1]
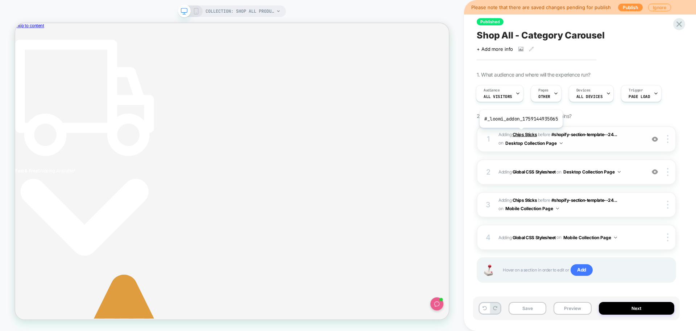
click at [520, 133] on b "Chips Sticks" at bounding box center [525, 134] width 24 height 5
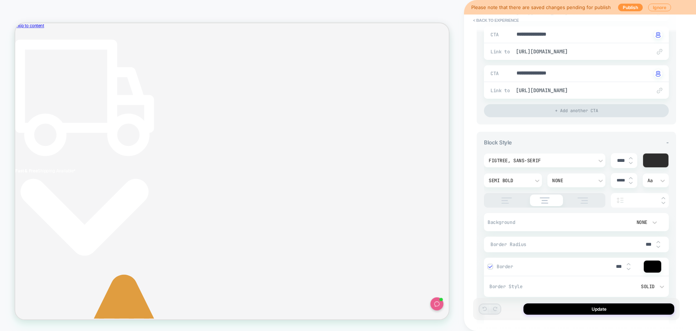
scroll to position [264, 0]
click at [569, 111] on div "+ Add another CTA" at bounding box center [576, 112] width 185 height 13
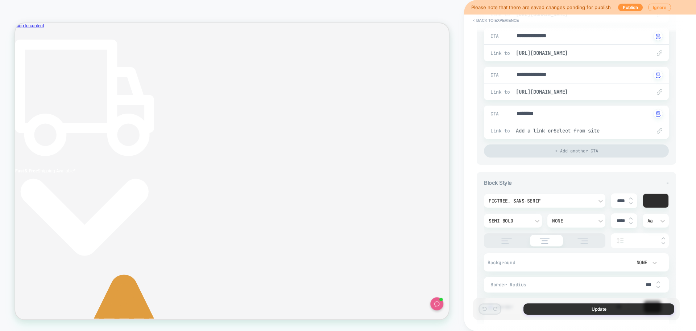
click at [580, 309] on button "Update" at bounding box center [599, 308] width 151 height 11
type textarea "*"
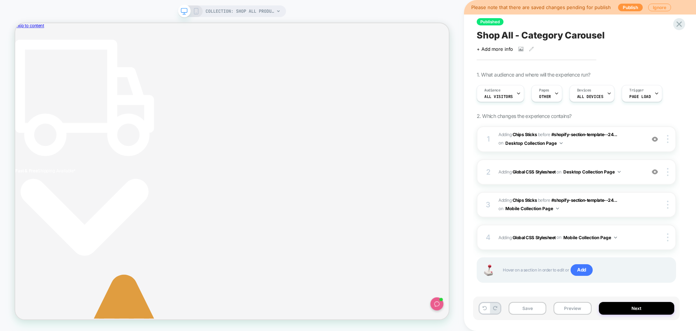
scroll to position [0, 0]
click at [580, 308] on button "Preview" at bounding box center [573, 308] width 38 height 13
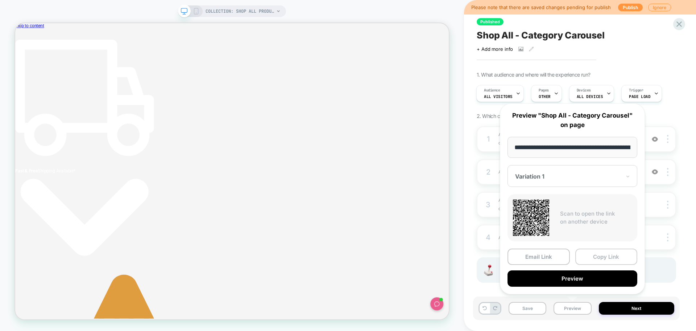
scroll to position [0, 55]
click at [607, 259] on button "Copy Link" at bounding box center [606, 257] width 62 height 16
